Goal: Information Seeking & Learning: Learn about a topic

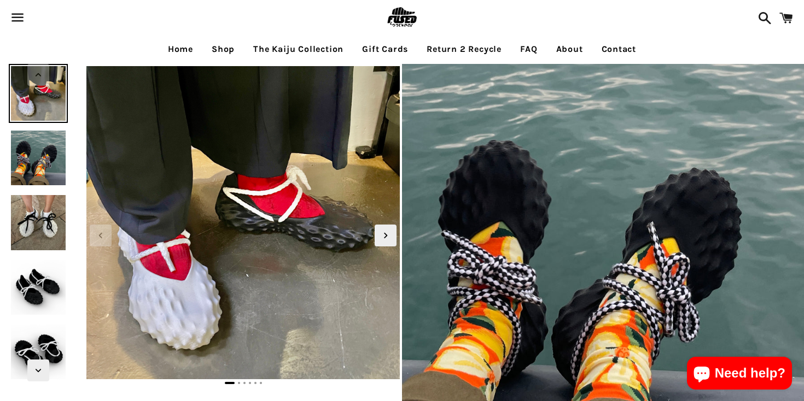
click at [225, 47] on link "Shop" at bounding box center [222, 49] width 39 height 27
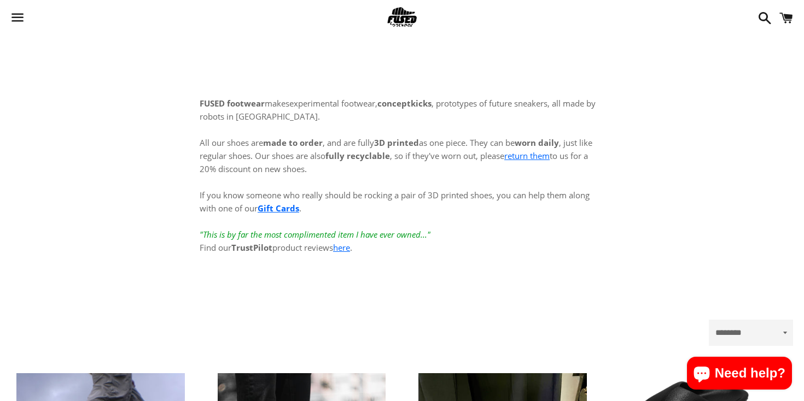
scroll to position [269, 0]
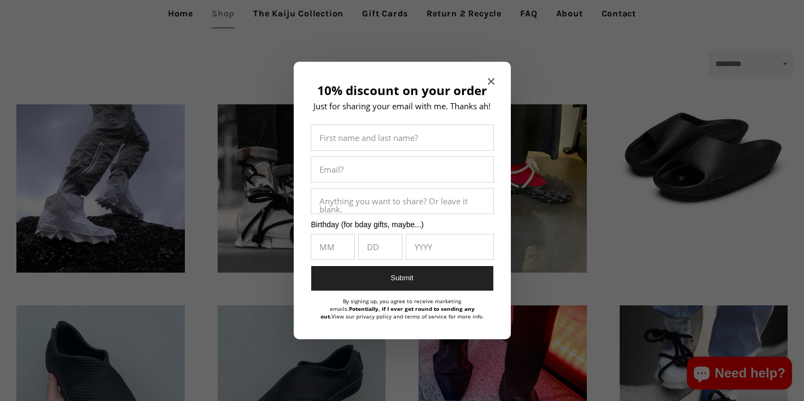
click at [498, 76] on div "10% discount on your order Just for sharing your email with me. Thanks ah! Firs…" at bounding box center [402, 201] width 217 height 278
click at [488, 76] on span "Close modal" at bounding box center [491, 81] width 7 height 11
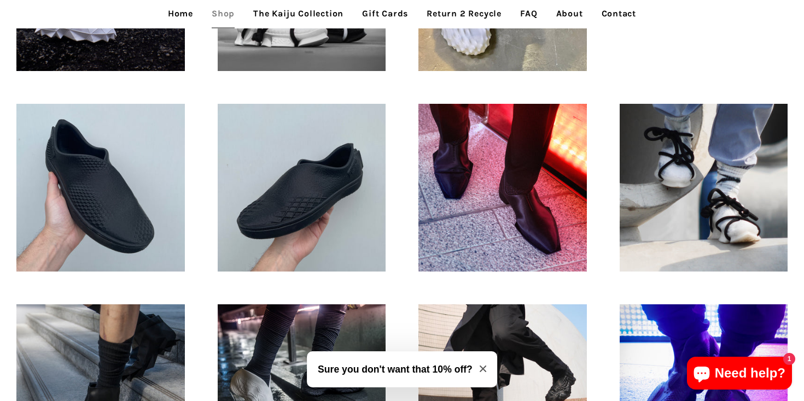
scroll to position [298, 0]
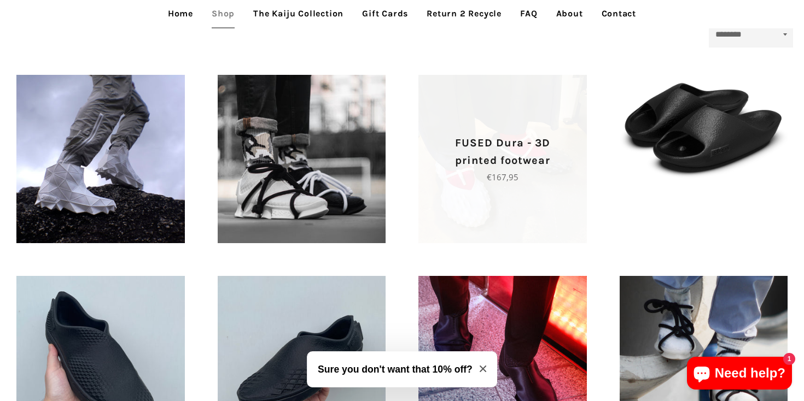
click at [513, 147] on p "FUSED Dura - 3D printed footwear" at bounding box center [502, 151] width 130 height 35
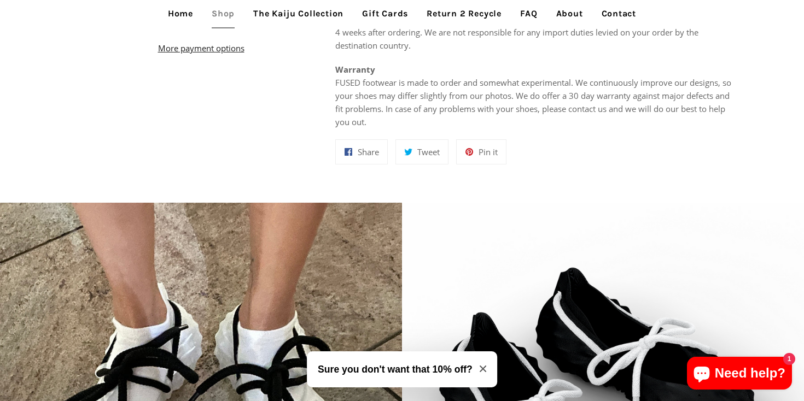
scroll to position [734, 0]
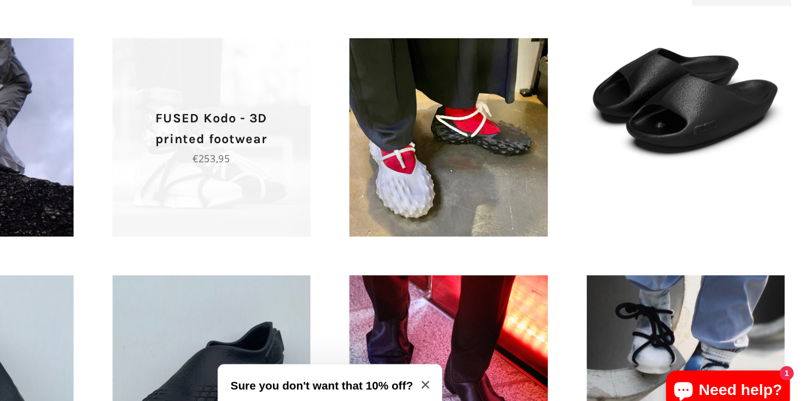
scroll to position [298, 0]
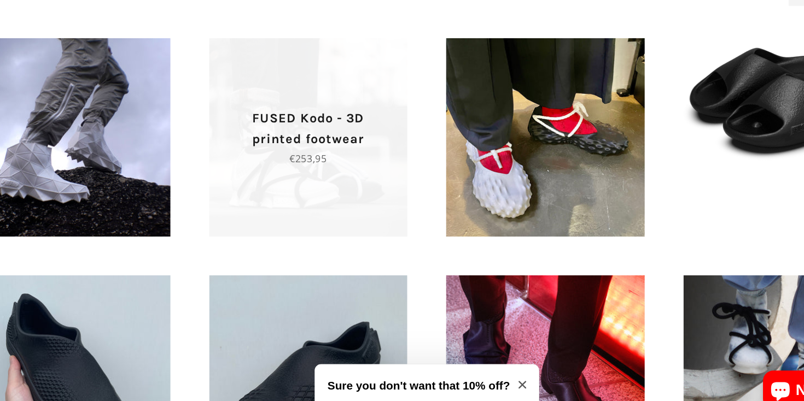
click at [309, 172] on p "Regular price €253,95" at bounding box center [302, 177] width 130 height 13
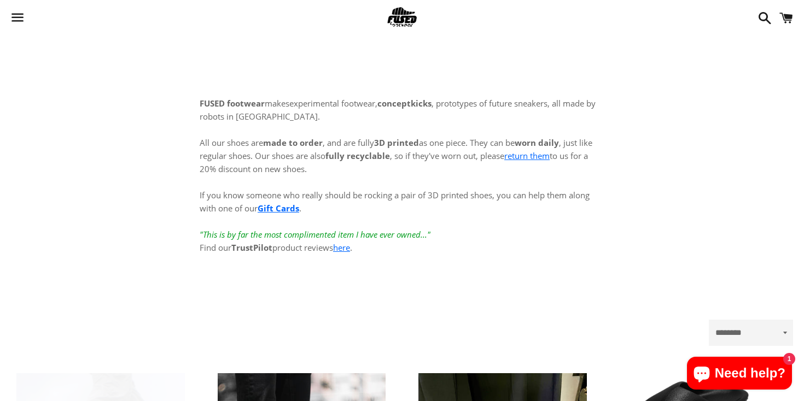
scroll to position [298, 0]
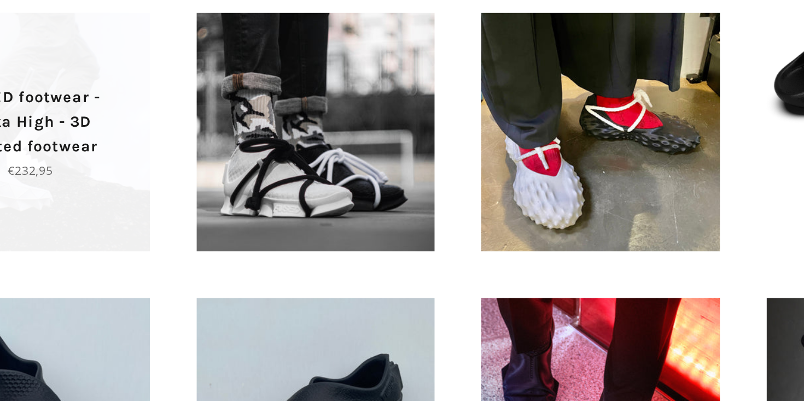
click at [167, 163] on span "FUSED footwear - Meka High - 3D printed footwear Regular price €232,95" at bounding box center [100, 159] width 168 height 67
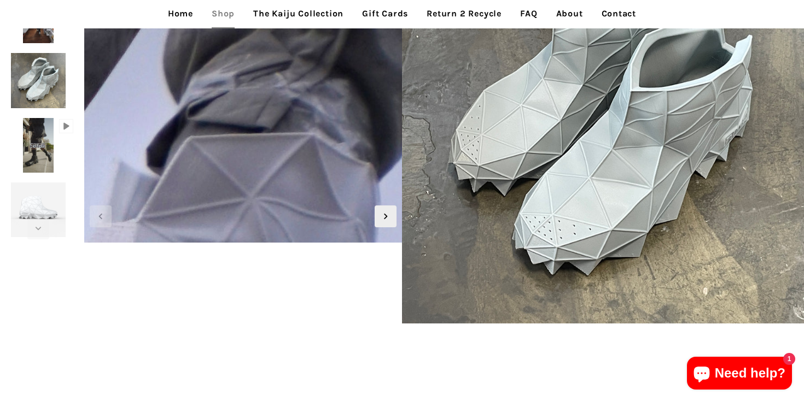
scroll to position [33, 0]
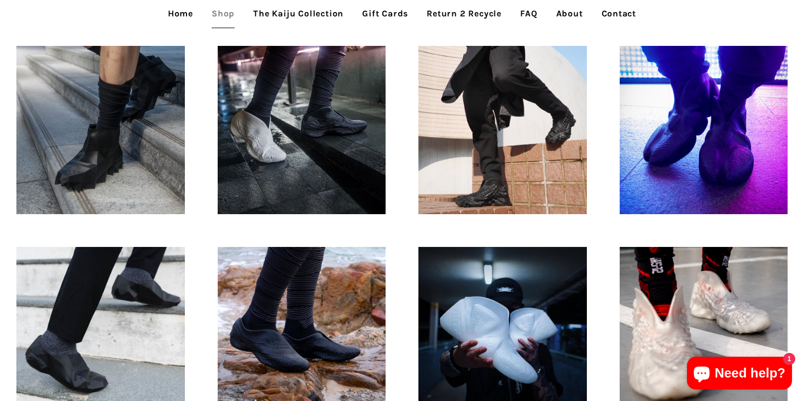
scroll to position [731, 0]
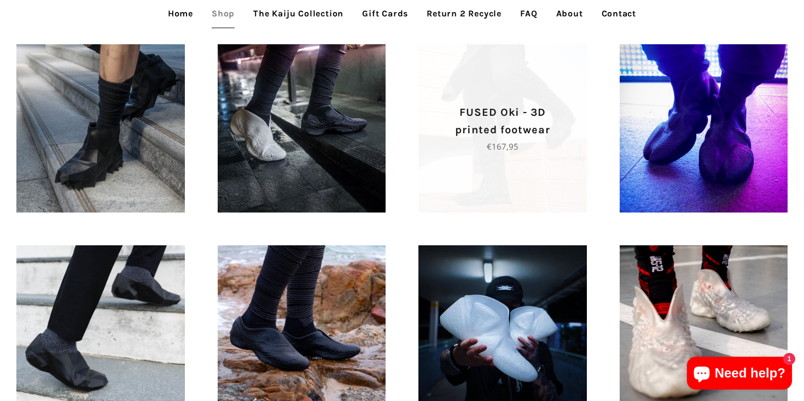
click at [482, 149] on p "Regular price €167,95" at bounding box center [502, 146] width 130 height 13
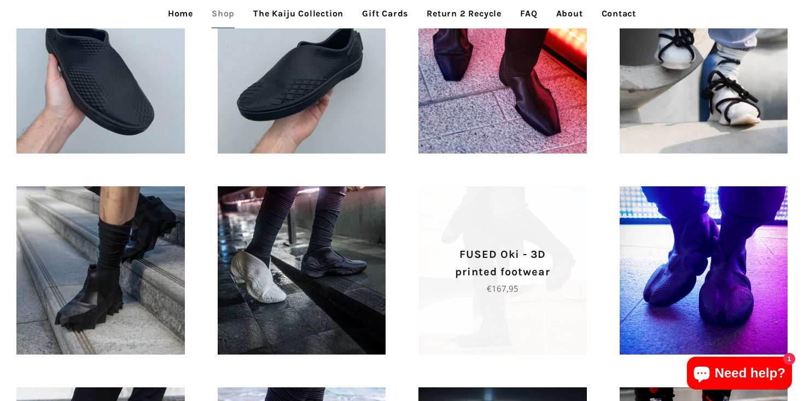
scroll to position [548, 0]
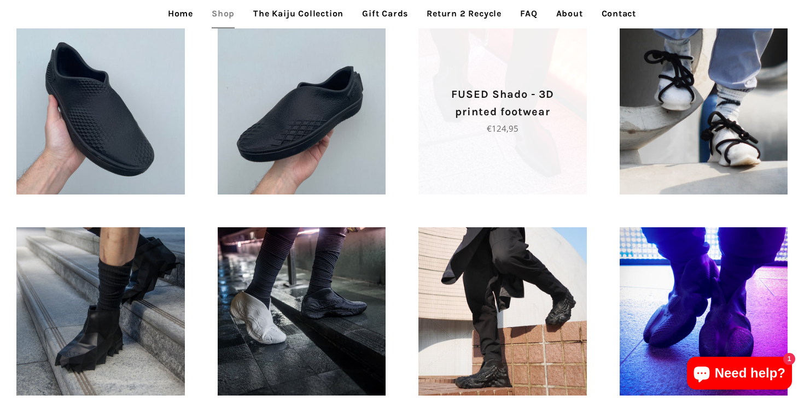
click at [501, 111] on p "FUSED Shado - 3D printed footwear" at bounding box center [502, 103] width 130 height 35
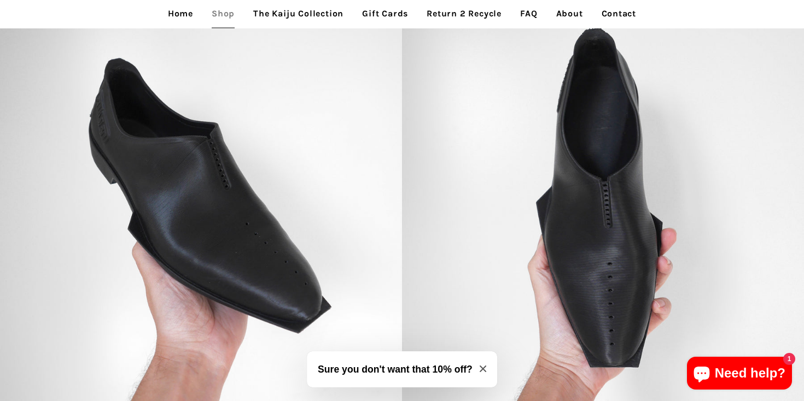
scroll to position [1086, 0]
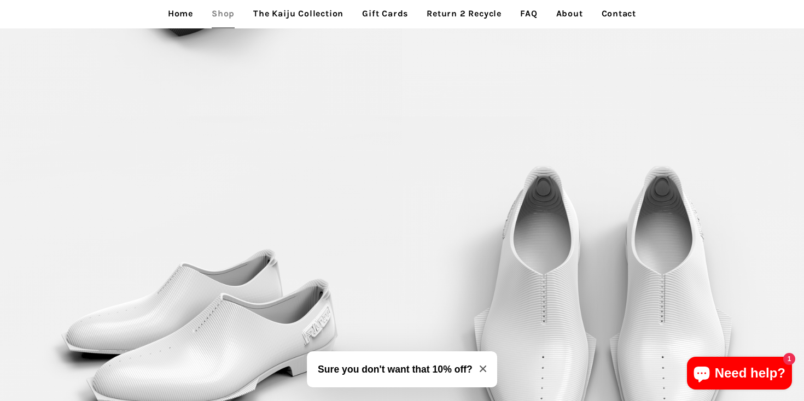
scroll to position [2145, 0]
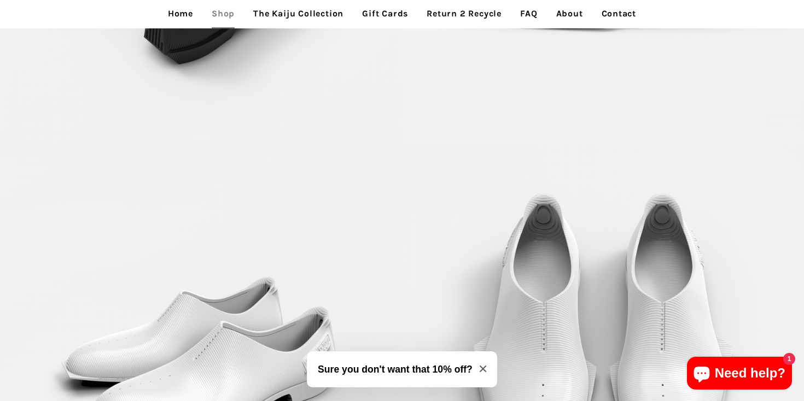
click at [278, 7] on link "The Kaiju Collection" at bounding box center [298, 13] width 107 height 27
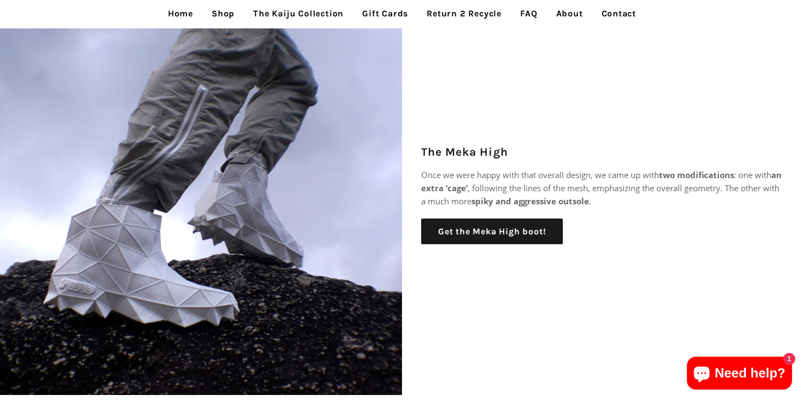
scroll to position [270, 0]
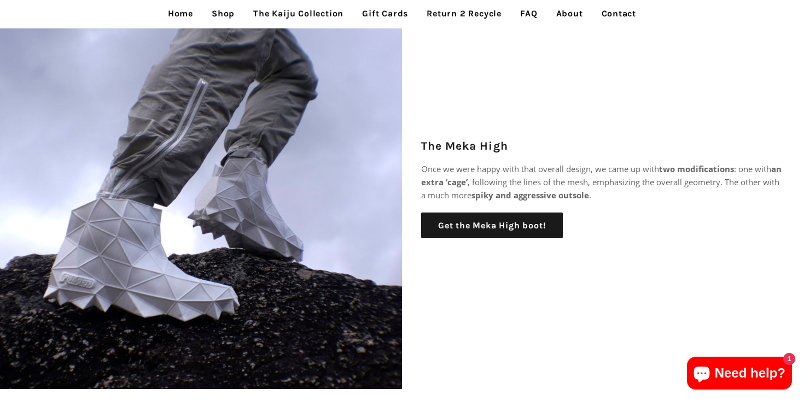
click at [224, 13] on link "Shop" at bounding box center [222, 13] width 39 height 27
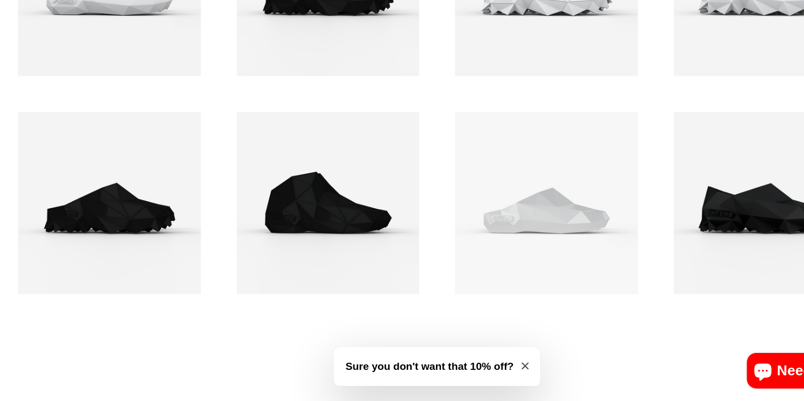
scroll to position [1374, 0]
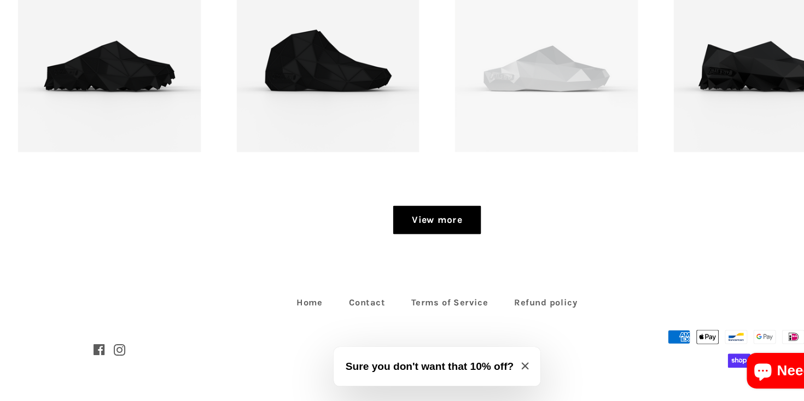
click at [394, 247] on link "View more" at bounding box center [401, 234] width 80 height 26
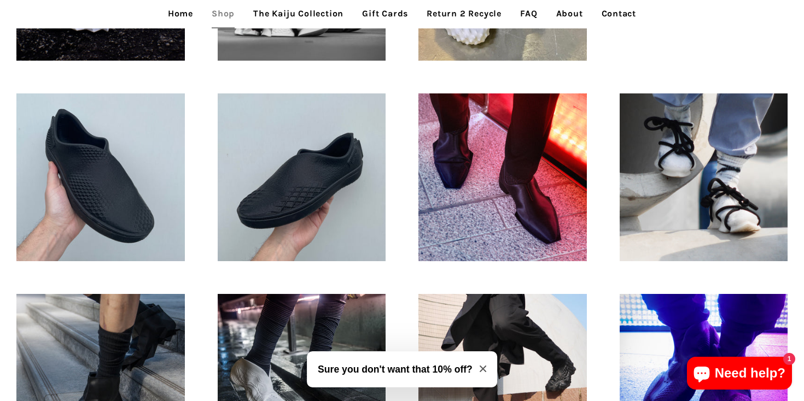
scroll to position [0, 0]
